Goal: Transaction & Acquisition: Book appointment/travel/reservation

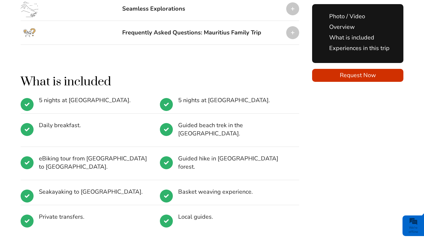
scroll to position [832, 0]
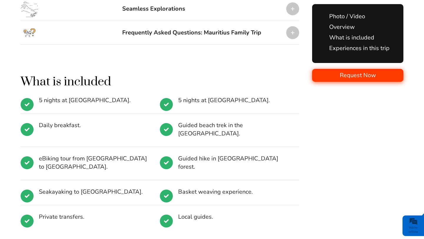
click at [360, 79] on span "Request Now" at bounding box center [357, 75] width 91 height 8
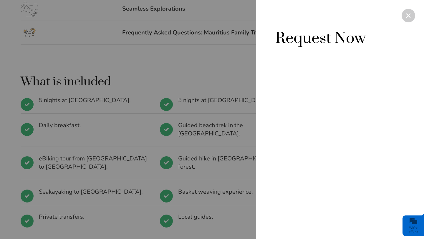
type input "gerald@mauritiusconscious.com"
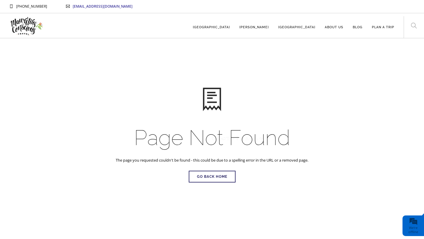
click at [24, 28] on img at bounding box center [26, 26] width 34 height 22
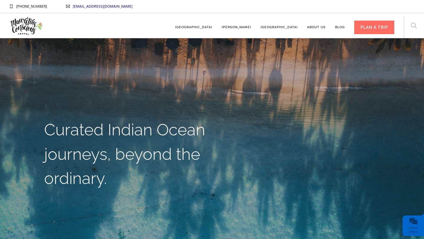
click at [24, 28] on img at bounding box center [26, 26] width 34 height 22
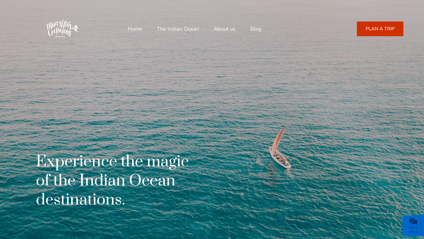
click at [381, 28] on link "PLAN A TRIP" at bounding box center [380, 28] width 47 height 15
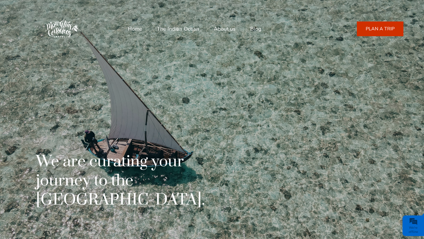
click at [58, 32] on img at bounding box center [62, 28] width 41 height 41
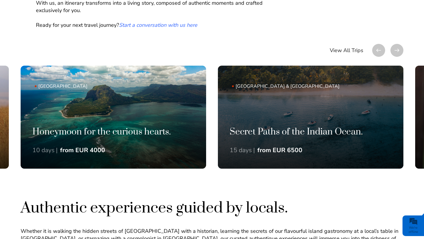
scroll to position [400, 0]
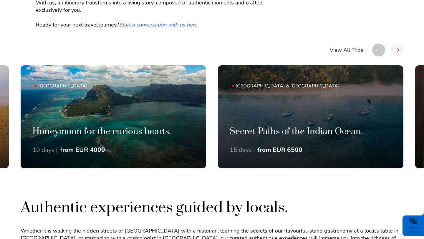
click at [396, 53] on div at bounding box center [396, 50] width 13 height 13
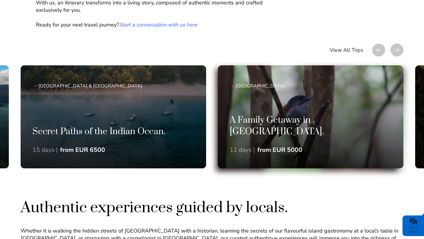
click at [296, 145] on div "A Family Getaway in Mauritius. 11 days | from EUR 5000" at bounding box center [310, 142] width 185 height 54
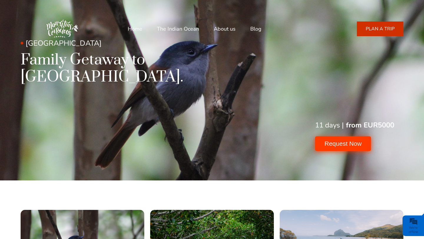
click at [321, 136] on button "Request Now" at bounding box center [343, 143] width 56 height 15
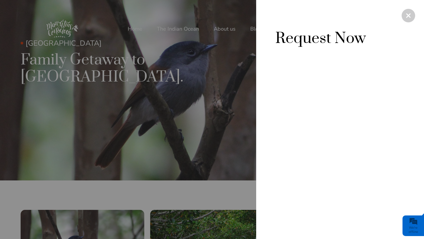
type input "[EMAIL_ADDRESS][DOMAIN_NAME]"
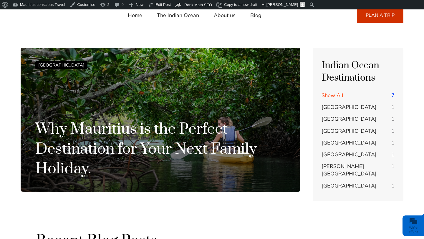
click at [173, 132] on h1 "Why Mauritius is the Perfect Destination for Your Next Family Holiday." at bounding box center [160, 148] width 250 height 59
click at [258, 15] on link "Blog" at bounding box center [255, 15] width 11 height 14
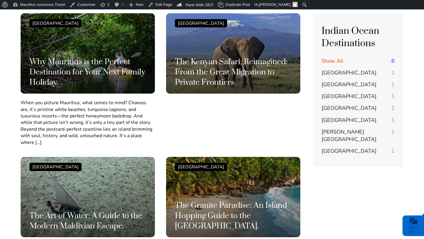
scroll to position [104, 0]
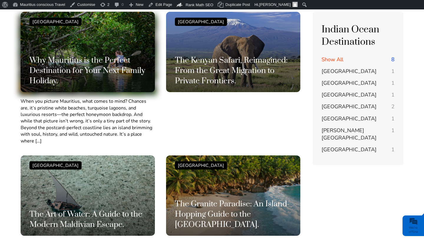
click at [115, 84] on h3 "Why Mauritius is the Perfect Destination for Your Next Family Holiday." at bounding box center [87, 70] width 117 height 31
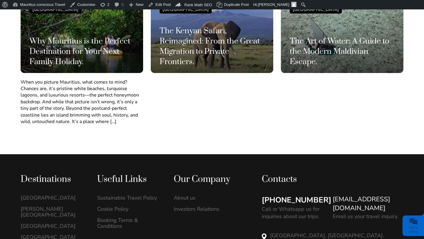
scroll to position [280, 0]
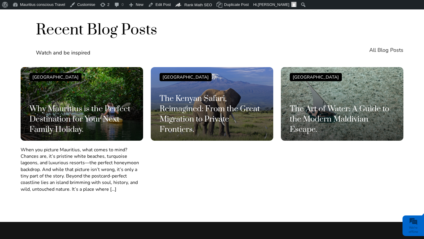
scroll to position [828, 0]
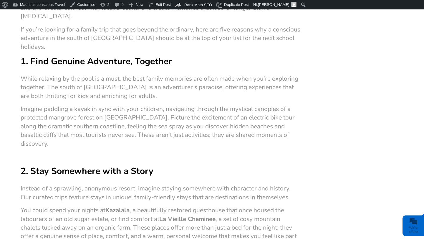
scroll to position [245, 0]
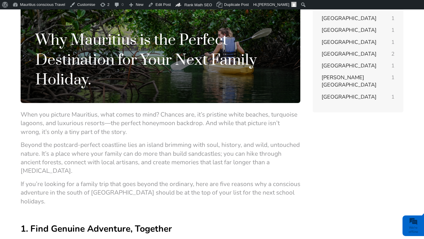
scroll to position [87, 0]
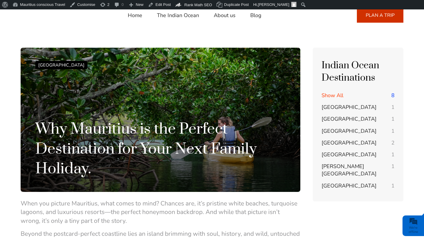
click at [133, 15] on link "Home" at bounding box center [135, 15] width 14 height 14
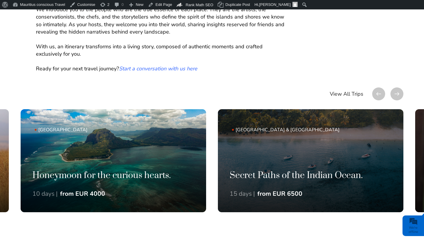
scroll to position [368, 0]
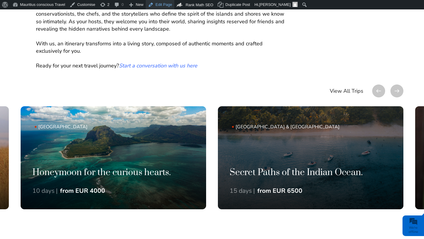
click at [172, 5] on link "Edit Page" at bounding box center [160, 4] width 29 height 9
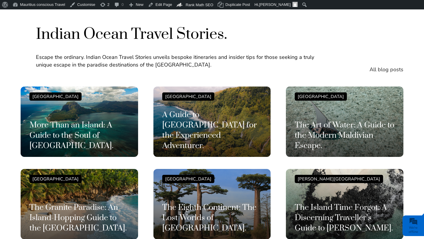
scroll to position [1423, 0]
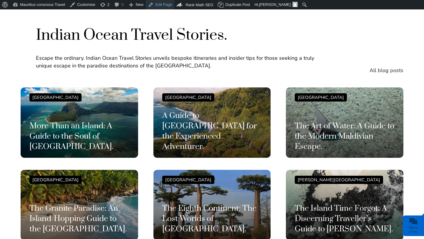
click at [170, 6] on link "Edit Page" at bounding box center [160, 4] width 29 height 9
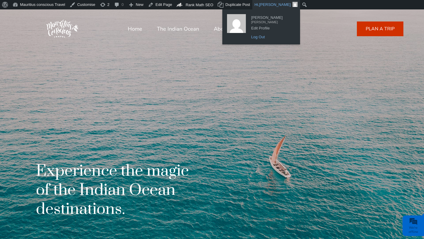
click at [248, 39] on link "Log Out" at bounding box center [271, 37] width 47 height 8
